Goal: Information Seeking & Learning: Learn about a topic

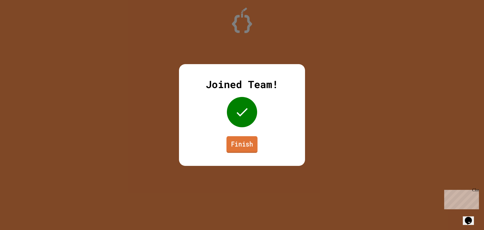
click at [236, 147] on link "Finish" at bounding box center [241, 144] width 31 height 17
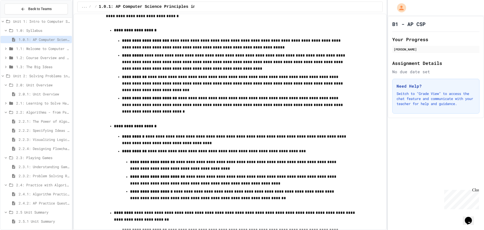
scroll to position [5, 0]
click at [28, 164] on span "2.3.1: Understanding Games with Flowcharts" at bounding box center [44, 165] width 51 height 5
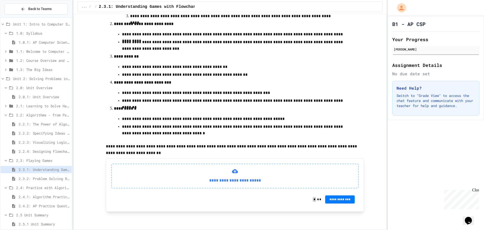
scroll to position [137, 0]
click at [227, 166] on div "**********" at bounding box center [234, 175] width 247 height 25
click at [244, 180] on p "**********" at bounding box center [235, 180] width 238 height 7
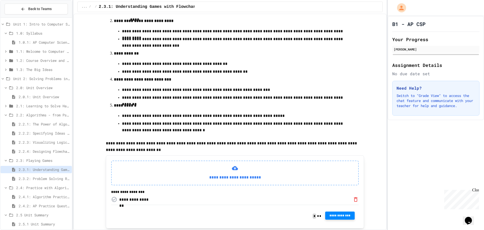
click at [341, 217] on span "**********" at bounding box center [340, 215] width 22 height 4
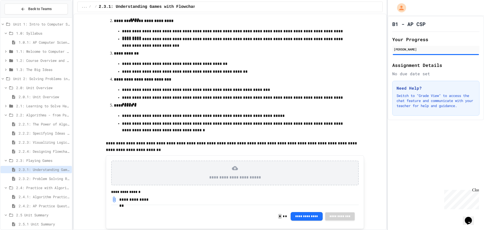
click at [35, 94] on span "2.0.1: Unit Overview" at bounding box center [44, 96] width 51 height 5
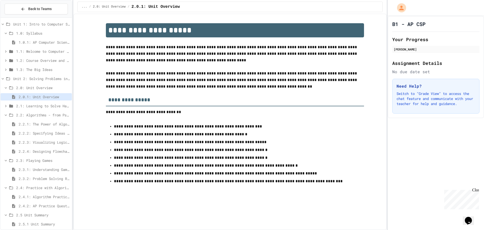
click at [46, 104] on span "2.1: Learning to Solve Hard Problems" at bounding box center [43, 105] width 54 height 5
click at [47, 110] on div "2.1: Learning to Solve Hard Problems" at bounding box center [36, 106] width 71 height 9
click at [46, 113] on span "2.1.1: The Growth Mindset" at bounding box center [44, 114] width 51 height 5
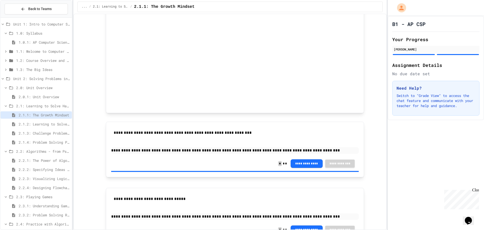
scroll to position [291, 0]
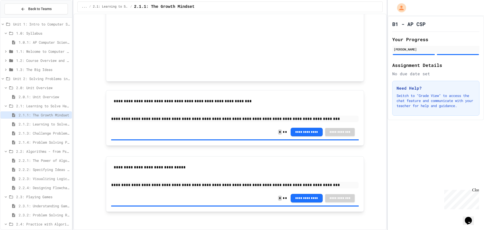
click at [42, 125] on span "2.1.2: Learning to Solve Hard Problems" at bounding box center [44, 123] width 51 height 5
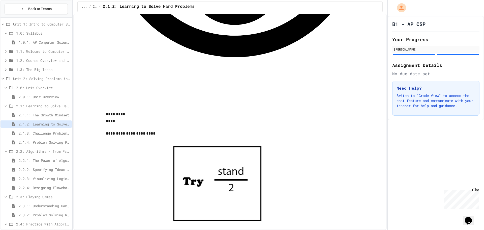
scroll to position [601, 0]
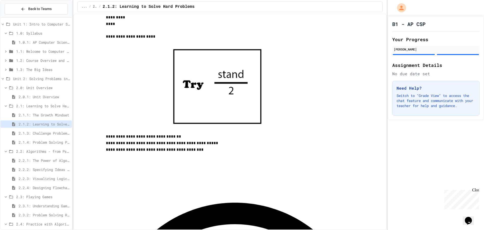
click at [48, 135] on span "2.1.3: Challenge Problem - The Bridge" at bounding box center [44, 132] width 51 height 5
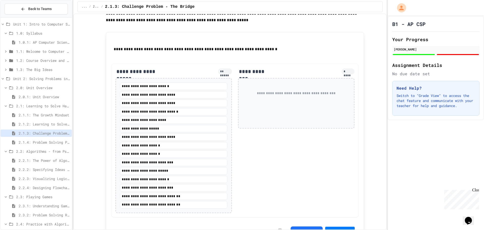
scroll to position [562, 0]
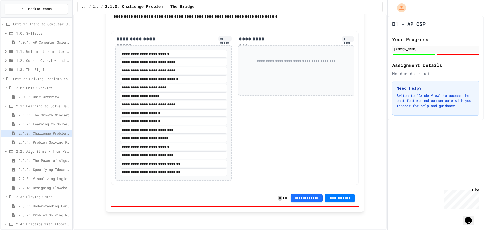
click at [27, 142] on span "2.1.4: Problem Solving Practice" at bounding box center [44, 141] width 51 height 5
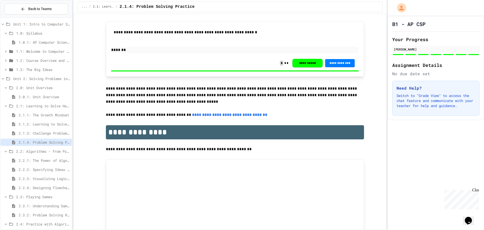
scroll to position [1187, 0]
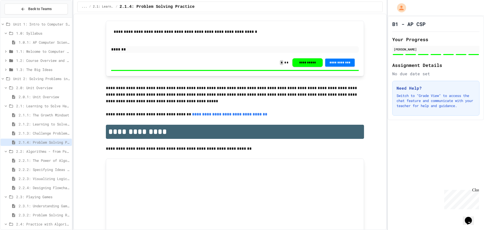
click at [50, 132] on span "2.1.3: Challenge Problem - The Bridge" at bounding box center [44, 132] width 51 height 5
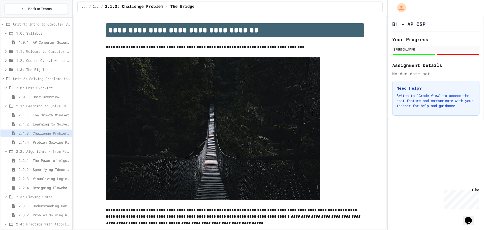
click at [48, 159] on span "2.2.1: The Power of Algorithms" at bounding box center [44, 159] width 51 height 5
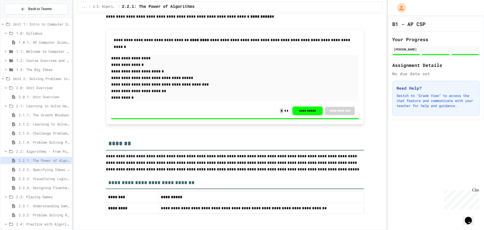
scroll to position [999, 0]
click at [51, 170] on span "2.2.2: Specifying Ideas with Pseudocode" at bounding box center [44, 169] width 51 height 5
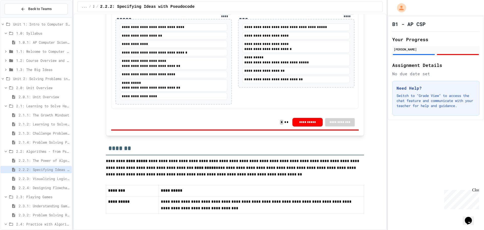
scroll to position [1008, 0]
click at [45, 177] on span "2.2.3: Visualizing Logic with Flowcharts" at bounding box center [44, 178] width 51 height 5
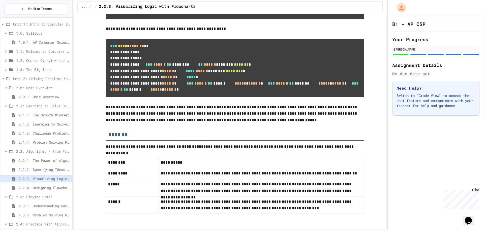
scroll to position [2435, 0]
click at [32, 133] on span "2.1.3: Challenge Problem - The Bridge" at bounding box center [44, 132] width 51 height 5
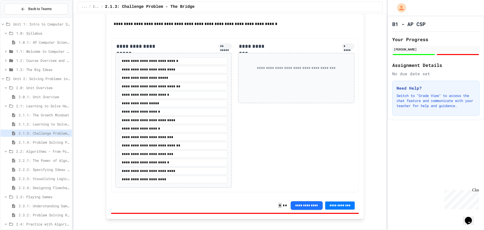
scroll to position [562, 0]
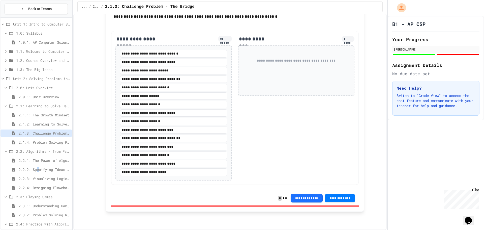
click at [39, 166] on div "2.2.2: Specifying Ideas with Pseudocode" at bounding box center [36, 169] width 71 height 7
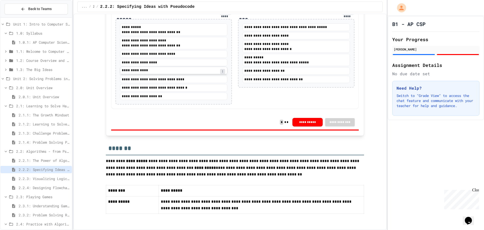
scroll to position [1008, 0]
click at [50, 185] on span "2.2.4: Designing Flowcharts" at bounding box center [44, 187] width 51 height 5
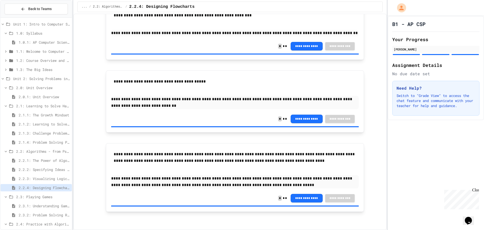
scroll to position [542, 0]
click at [12, 204] on icon at bounding box center [14, 205] width 6 height 5
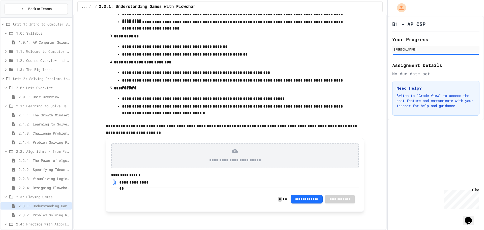
scroll to position [159, 0]
drag, startPoint x: 17, startPoint y: 216, endPoint x: 18, endPoint y: 213, distance: 2.9
click at [18, 213] on div "2.3.2: Problem Solving Reflection" at bounding box center [36, 214] width 71 height 7
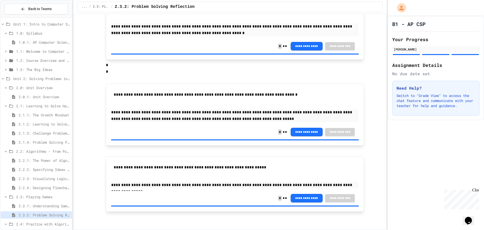
scroll to position [42, 0]
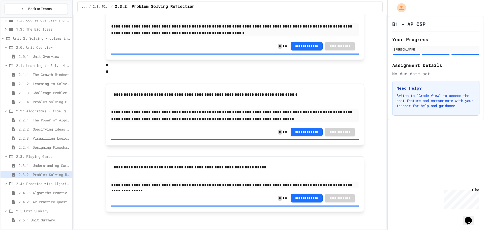
click at [33, 192] on span "2.4.1: Algorithm Practice Exercises" at bounding box center [44, 192] width 51 height 5
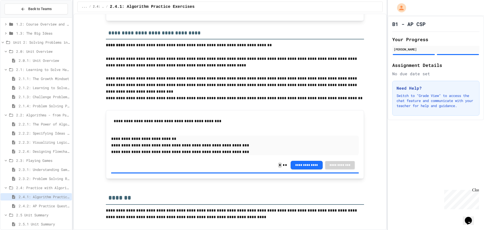
scroll to position [729, 0]
click at [29, 205] on span "2.4.2: AP Practice Questions" at bounding box center [44, 205] width 51 height 5
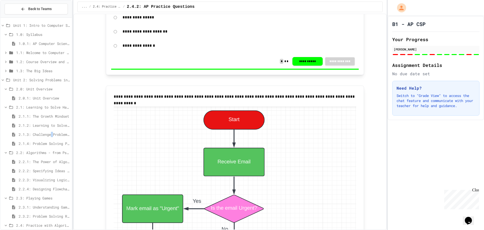
drag, startPoint x: 55, startPoint y: 131, endPoint x: 53, endPoint y: 133, distance: 2.9
click at [53, 133] on div "2.1.3: Challenge Problem - The Bridge" at bounding box center [36, 134] width 71 height 7
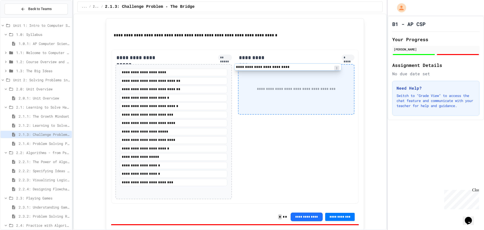
scroll to position [541, 0]
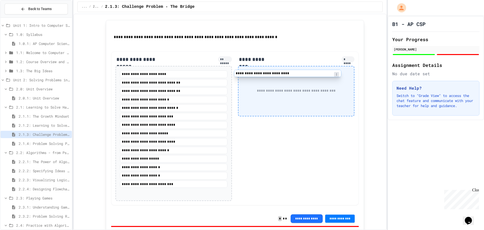
drag, startPoint x: 158, startPoint y: 81, endPoint x: 281, endPoint y: 76, distance: 123.1
click at [281, 76] on div "**********" at bounding box center [234, 127] width 247 height 153
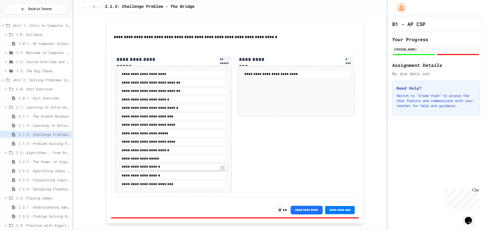
click at [167, 169] on div "**********" at bounding box center [173, 166] width 107 height 7
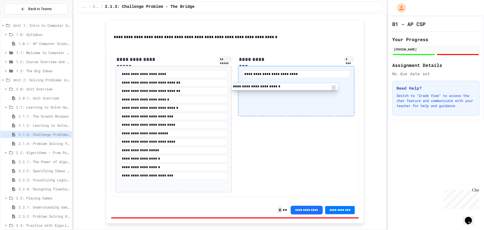
drag, startPoint x: 149, startPoint y: 151, endPoint x: 272, endPoint y: 88, distance: 137.8
click at [272, 88] on div "**********" at bounding box center [234, 123] width 247 height 145
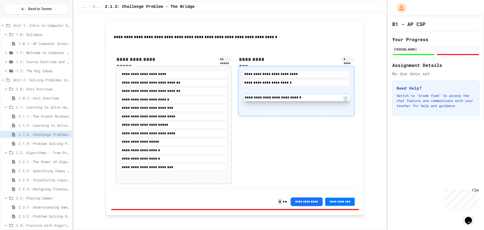
drag, startPoint x: 169, startPoint y: 109, endPoint x: 299, endPoint y: 101, distance: 130.2
click at [299, 101] on div "**********" at bounding box center [234, 119] width 247 height 137
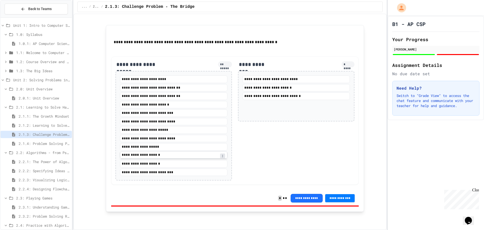
scroll to position [536, 0]
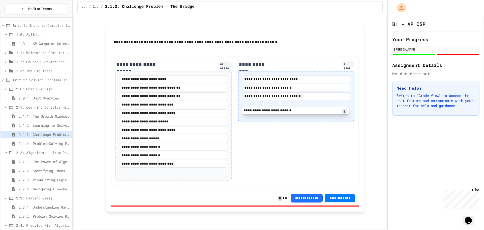
drag, startPoint x: 162, startPoint y: 105, endPoint x: 289, endPoint y: 109, distance: 126.8
click at [289, 110] on div "**********" at bounding box center [234, 120] width 247 height 128
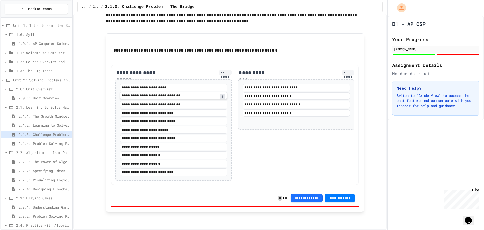
scroll to position [528, 0]
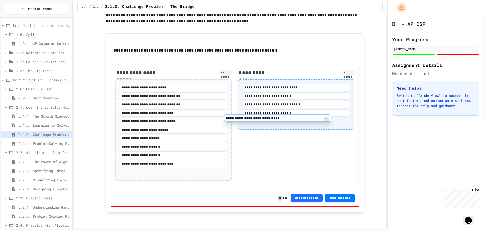
drag, startPoint x: 162, startPoint y: 138, endPoint x: 277, endPoint y: 115, distance: 117.4
click at [277, 115] on div "**********" at bounding box center [234, 125] width 247 height 120
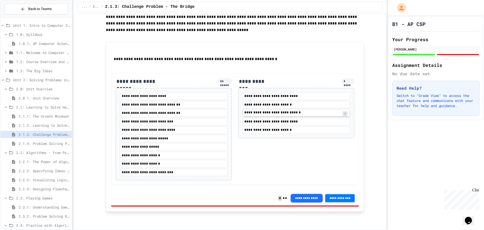
scroll to position [520, 0]
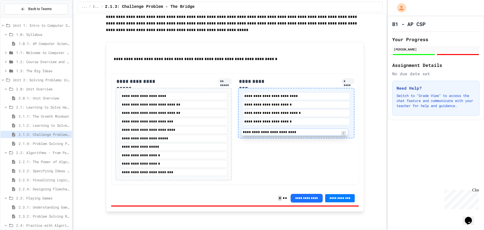
drag, startPoint x: 274, startPoint y: 123, endPoint x: 274, endPoint y: 132, distance: 8.1
click at [274, 132] on div "**********" at bounding box center [295, 112] width 107 height 41
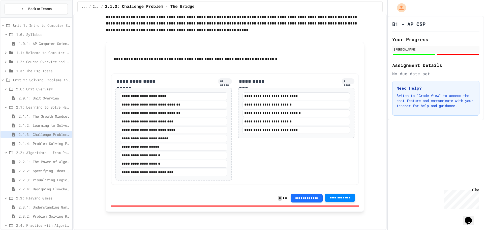
click at [344, 200] on button "**********" at bounding box center [340, 197] width 30 height 8
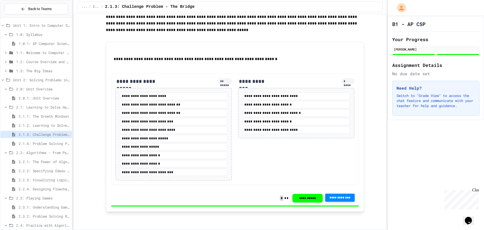
click at [48, 143] on span "2.1.4: Problem Solving Practice" at bounding box center [44, 143] width 51 height 5
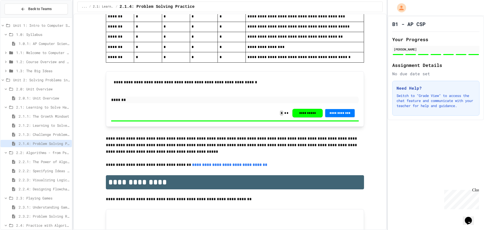
scroll to position [1187, 0]
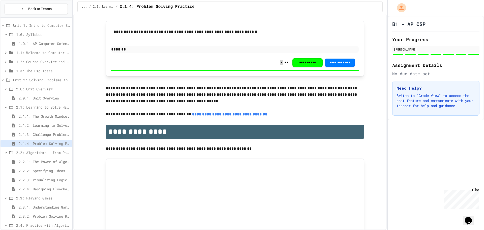
click at [54, 161] on span "2.2.1: The Power of Algorithms" at bounding box center [44, 161] width 51 height 5
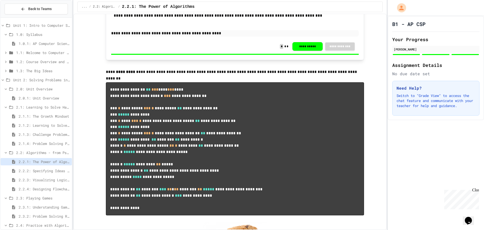
scroll to position [479, 0]
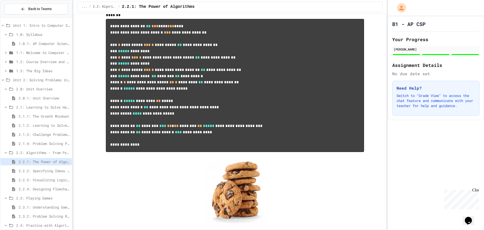
click at [45, 138] on div "2.1.3: Challenge Problem - The Bridge" at bounding box center [36, 134] width 71 height 7
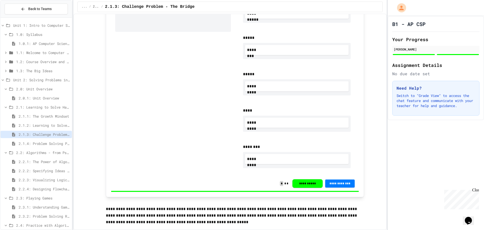
scroll to position [302, 0]
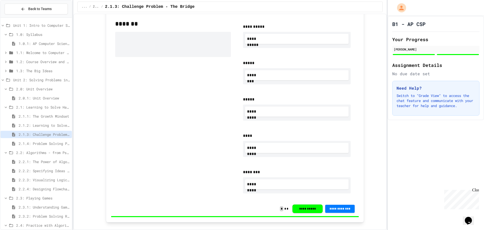
click at [30, 168] on span "2.2.2: Specifying Ideas with Pseudocode" at bounding box center [44, 170] width 51 height 5
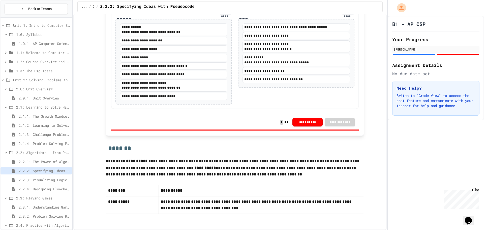
scroll to position [933, 0]
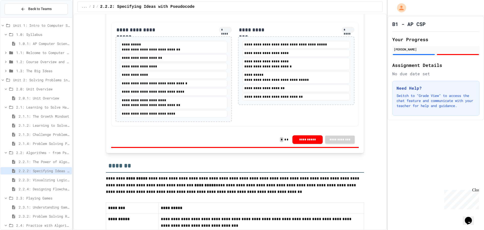
click at [54, 160] on span "2.2.1: The Power of Algorithms" at bounding box center [44, 161] width 51 height 5
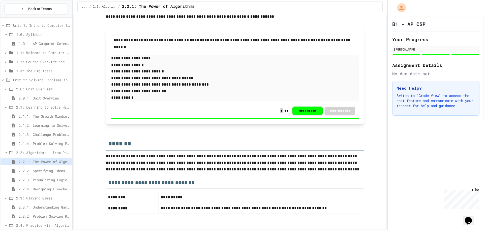
scroll to position [999, 0]
click at [42, 172] on span "2.2.2: Specifying Ideas with Pseudocode" at bounding box center [44, 170] width 51 height 5
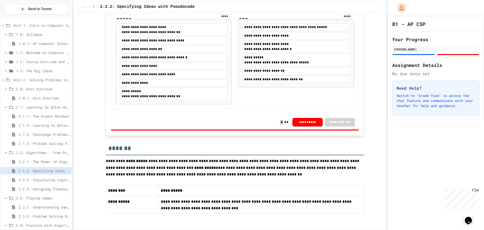
scroll to position [1008, 0]
click at [36, 182] on span "2.2.3: Visualizing Logic with Flowcharts" at bounding box center [44, 179] width 51 height 5
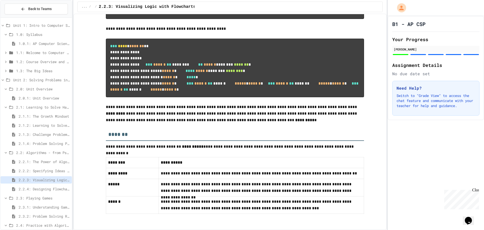
scroll to position [2435, 0]
click at [44, 186] on div "2.2.4: Designing Flowcharts" at bounding box center [36, 188] width 71 height 7
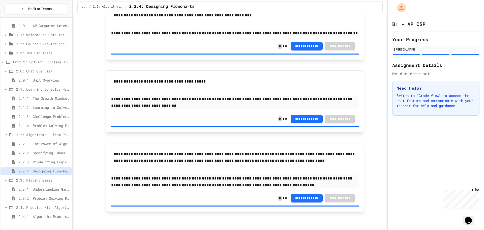
scroll to position [42, 0]
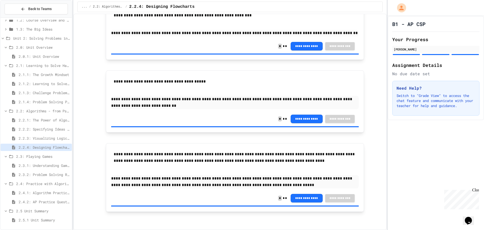
click at [46, 168] on div "2.3.1: Understanding Games with Flowcharts" at bounding box center [36, 165] width 71 height 7
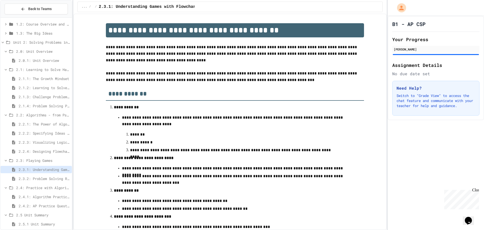
scroll to position [159, 0]
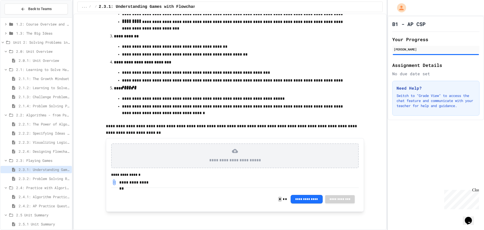
click at [50, 178] on span "2.3.2: Problem Solving Reflection" at bounding box center [44, 178] width 51 height 5
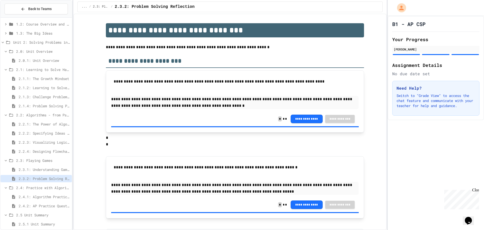
click at [39, 169] on span "2.3.1: Understanding Games with Flowcharts" at bounding box center [44, 169] width 51 height 5
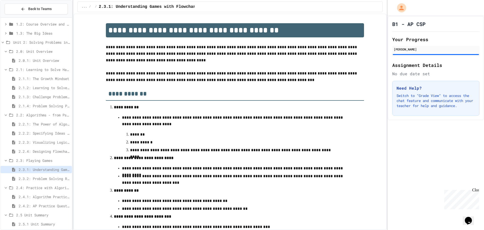
scroll to position [159, 0]
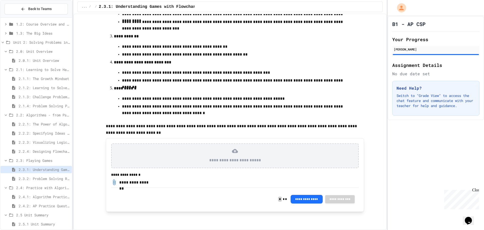
click at [56, 179] on span "2.3.2: Problem Solving Reflection" at bounding box center [44, 178] width 51 height 5
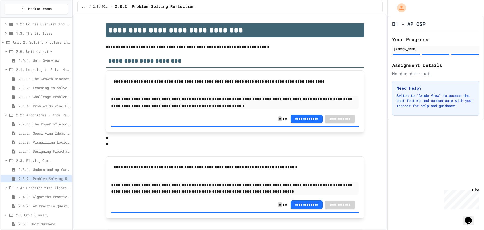
scroll to position [73, 0]
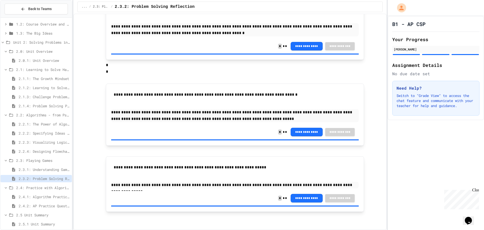
click at [45, 196] on span "2.4.1: Algorithm Practice Exercises" at bounding box center [44, 196] width 51 height 5
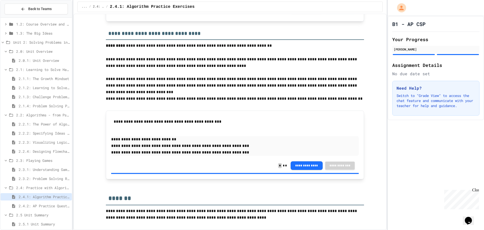
scroll to position [729, 0]
click at [46, 202] on div "2.4.2: AP Practice Questions" at bounding box center [36, 205] width 71 height 7
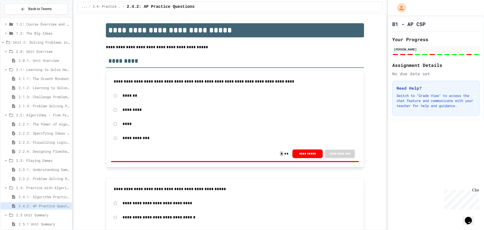
click at [20, 223] on span "2.5.1 Unit Summary" at bounding box center [44, 223] width 51 height 5
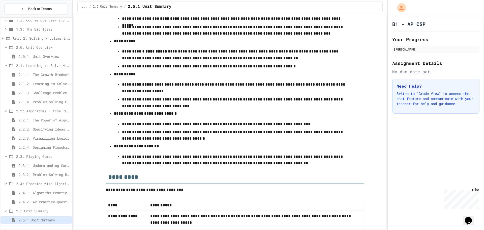
scroll to position [219, 0]
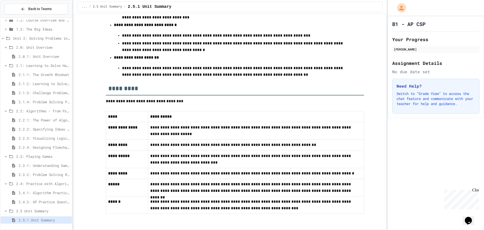
click at [49, 73] on span "2.1.1: The Growth Mindset" at bounding box center [44, 74] width 51 height 5
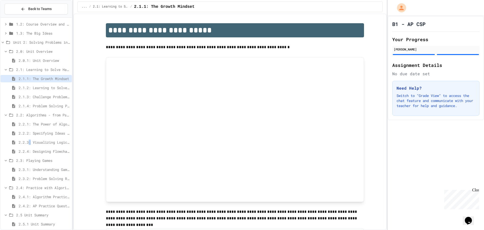
click at [31, 141] on span "2.2.3: Visualizing Logic with Flowcharts" at bounding box center [44, 141] width 51 height 5
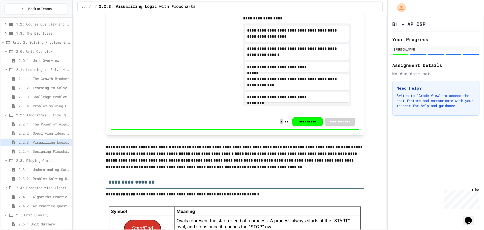
scroll to position [302, 0]
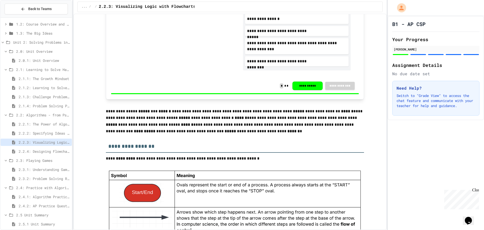
click at [39, 154] on div "2.2.4: Designing Flowcharts" at bounding box center [36, 150] width 71 height 7
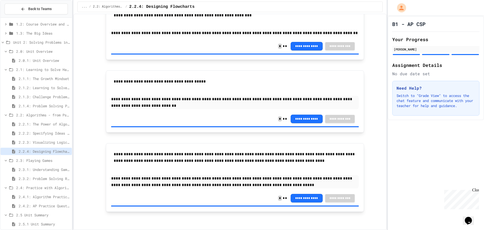
scroll to position [542, 0]
click at [29, 169] on span "2.3.1: Understanding Games with Flowcharts" at bounding box center [44, 169] width 51 height 5
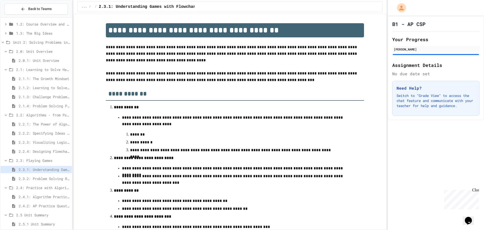
scroll to position [159, 0]
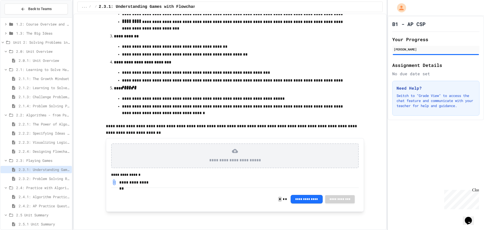
click at [43, 124] on span "2.2.1: The Power of Algorithms" at bounding box center [44, 123] width 51 height 5
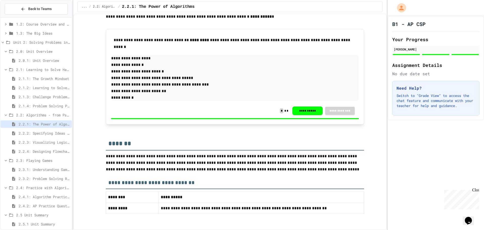
scroll to position [999, 0]
click at [55, 135] on span "2.2.2: Specifying Ideas with Pseudocode" at bounding box center [44, 132] width 51 height 5
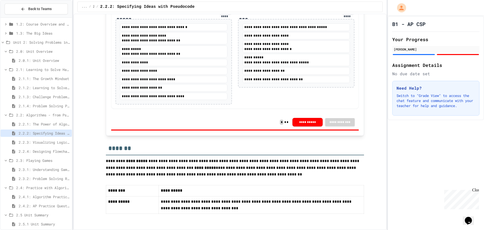
scroll to position [957, 0]
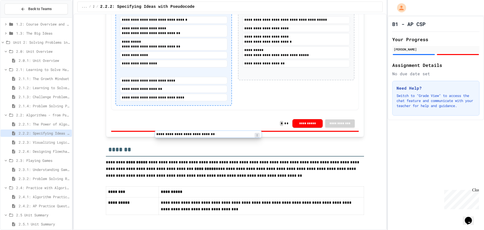
drag, startPoint x: 287, startPoint y: 130, endPoint x: 175, endPoint y: 130, distance: 111.6
click at [175, 110] on div "**********" at bounding box center [234, 53] width 247 height 113
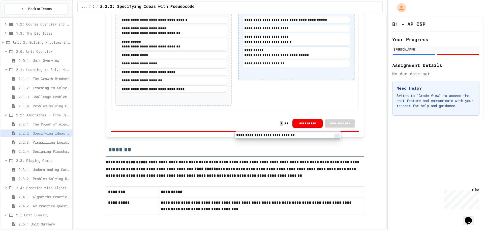
drag, startPoint x: 195, startPoint y: 130, endPoint x: 312, endPoint y: 136, distance: 117.8
click at [312, 110] on div "**********" at bounding box center [234, 53] width 247 height 113
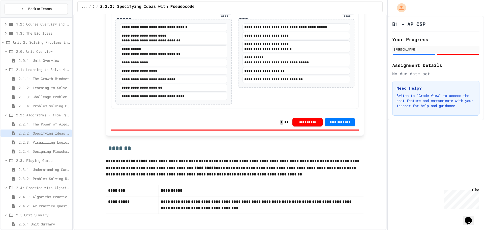
click at [49, 207] on span "2.4.2: AP Practice Questions" at bounding box center [44, 205] width 51 height 5
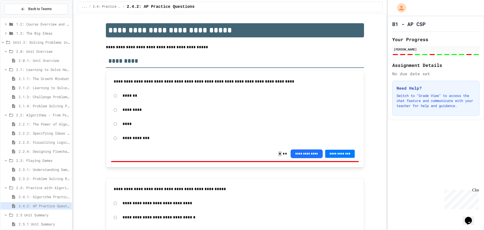
scroll to position [76, 0]
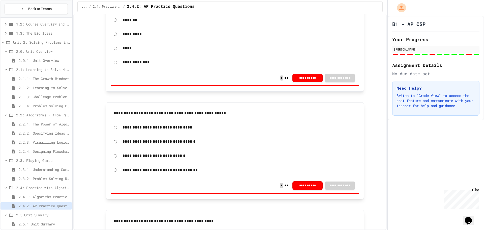
click at [46, 134] on span "2.2.2: Specifying Ideas with Pseudocode" at bounding box center [44, 132] width 51 height 5
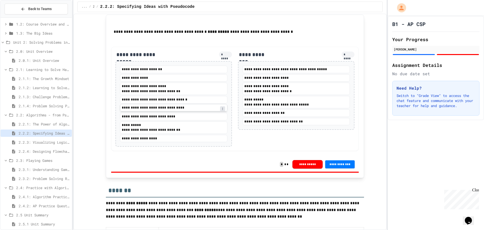
scroll to position [908, 0]
drag, startPoint x: 157, startPoint y: 170, endPoint x: 215, endPoint y: 162, distance: 58.4
click at [248, 151] on div "**********" at bounding box center [234, 99] width 247 height 104
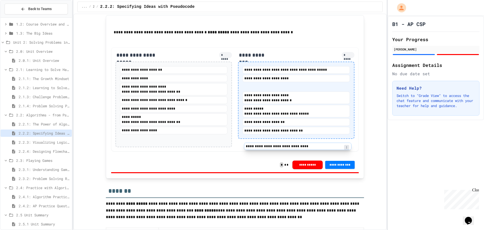
drag, startPoint x: 187, startPoint y: 167, endPoint x: 314, endPoint y: 147, distance: 128.8
click at [314, 147] on div "**********" at bounding box center [234, 99] width 247 height 104
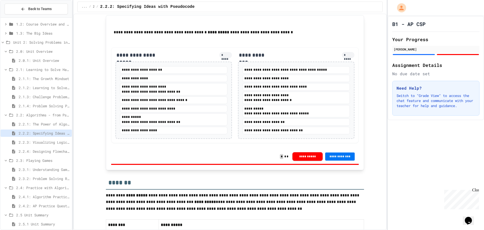
click at [342, 158] on span "**********" at bounding box center [340, 156] width 22 height 4
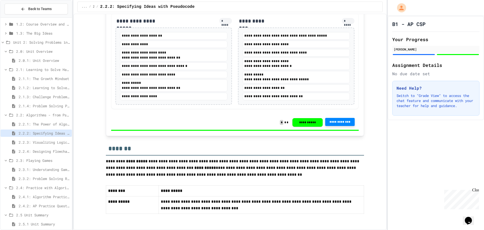
scroll to position [975, 0]
